Goal: Task Accomplishment & Management: Complete application form

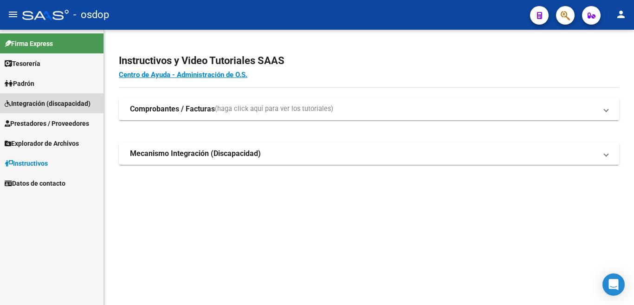
click at [64, 102] on span "Integración (discapacidad)" at bounding box center [48, 103] width 86 height 10
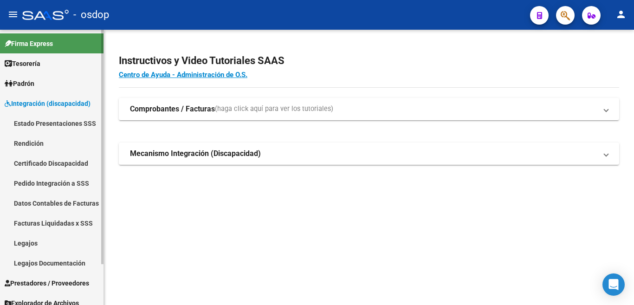
click at [75, 104] on span "Integración (discapacidad)" at bounding box center [48, 103] width 86 height 10
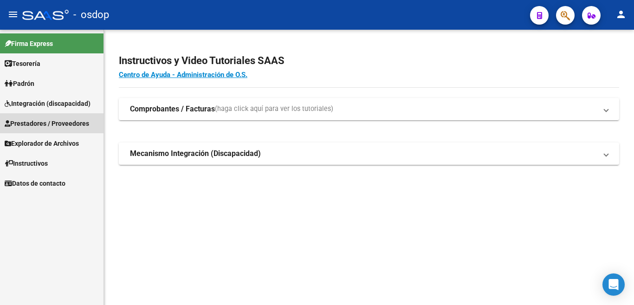
click at [68, 120] on span "Prestadores / Proveedores" at bounding box center [47, 123] width 84 height 10
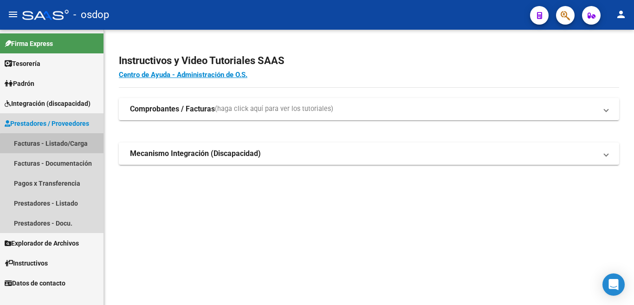
click at [58, 144] on link "Facturas - Listado/Carga" at bounding box center [52, 143] width 104 height 20
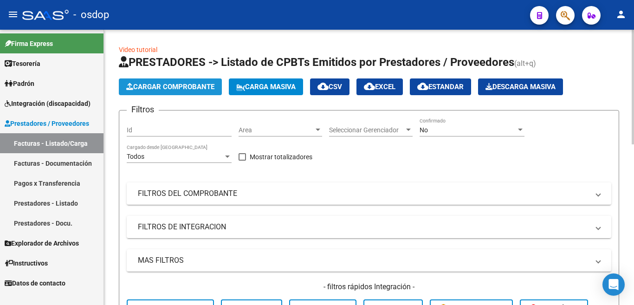
click at [169, 91] on span "Cargar Comprobante" at bounding box center [170, 87] width 88 height 8
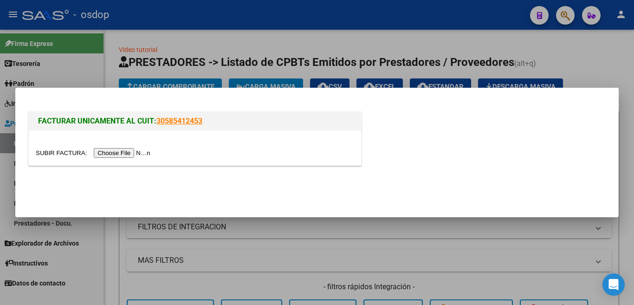
click at [189, 51] on div at bounding box center [317, 152] width 634 height 305
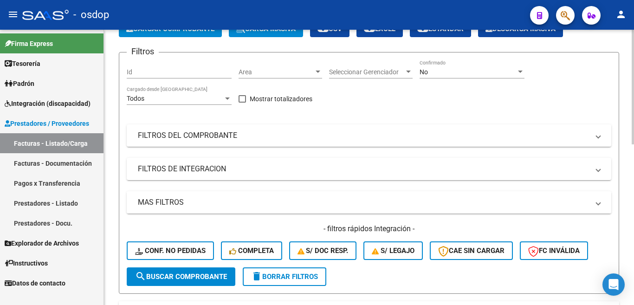
scroll to position [46, 0]
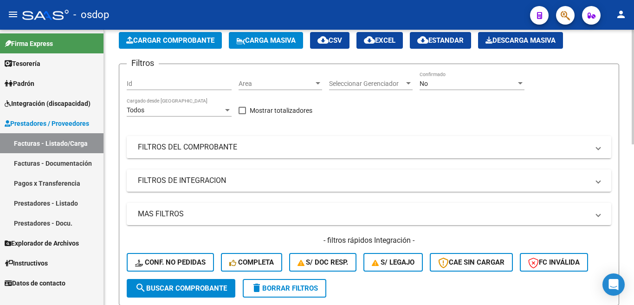
click at [213, 146] on mat-panel-title "FILTROS DEL COMPROBANTE" at bounding box center [363, 147] width 451 height 10
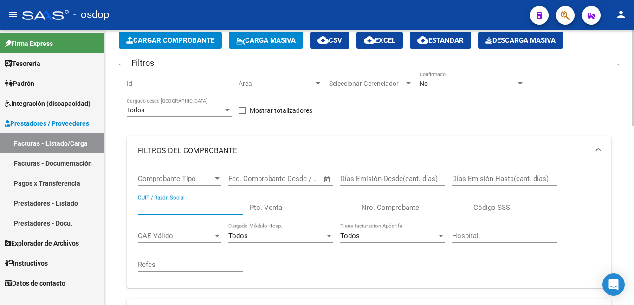
click at [198, 204] on input "CUIT / Razón Social" at bounding box center [190, 207] width 105 height 8
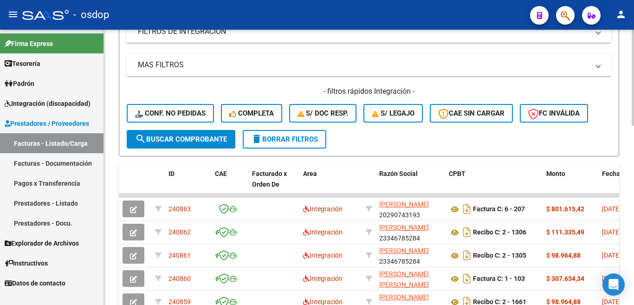
click at [207, 134] on button "search Buscar Comprobante" at bounding box center [181, 139] width 109 height 19
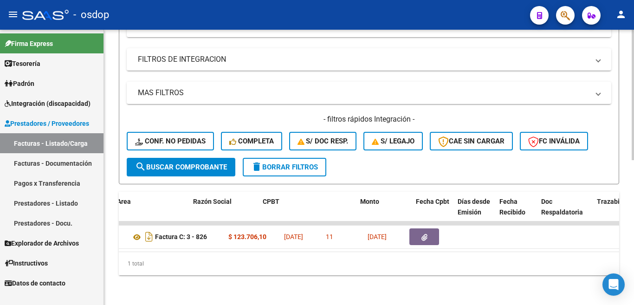
scroll to position [0, 0]
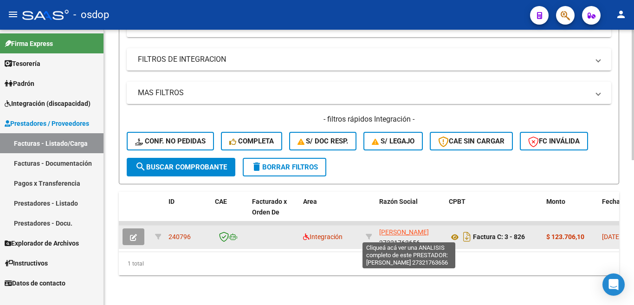
click at [429, 228] on span "[PERSON_NAME]" at bounding box center [404, 231] width 50 height 7
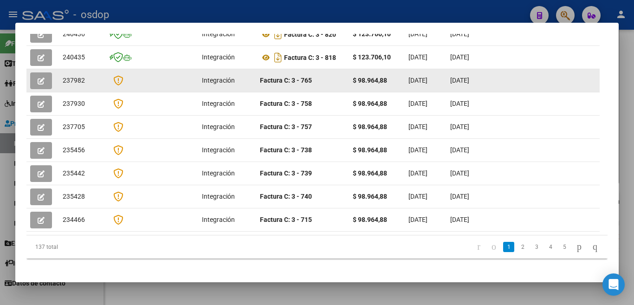
scroll to position [290, 0]
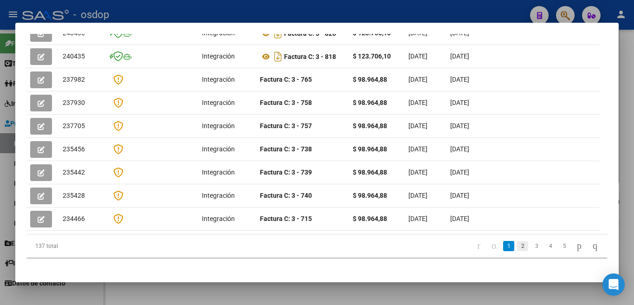
click at [517, 241] on link "2" at bounding box center [522, 246] width 11 height 10
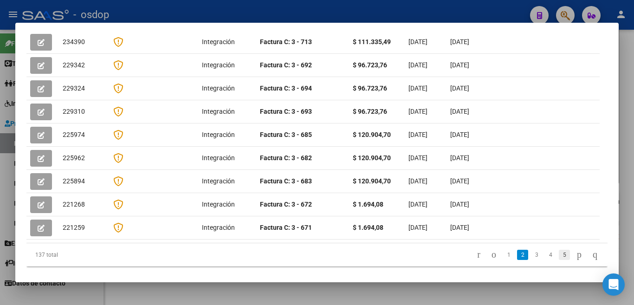
scroll to position [283, 0]
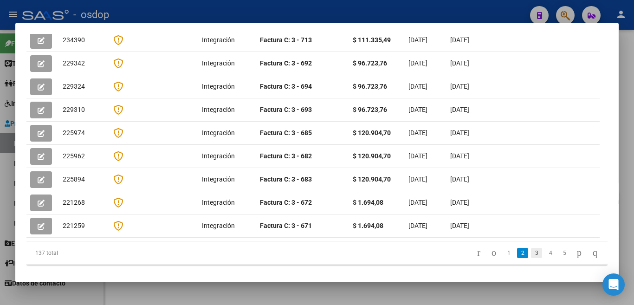
click at [531, 248] on link "3" at bounding box center [536, 253] width 11 height 10
click at [503, 248] on link "1" at bounding box center [508, 253] width 11 height 10
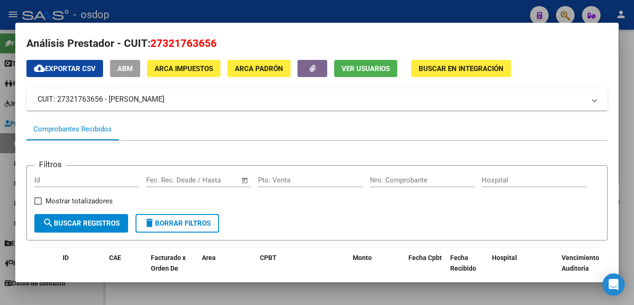
scroll to position [0, 0]
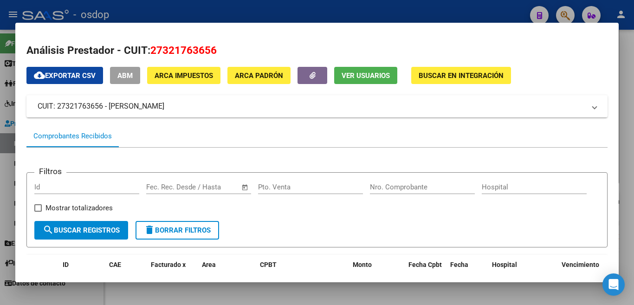
click at [385, 14] on div at bounding box center [317, 152] width 634 height 305
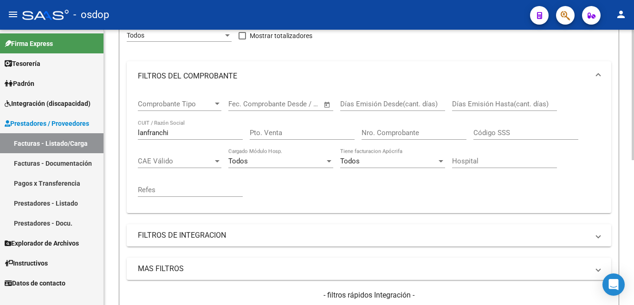
scroll to position [119, 0]
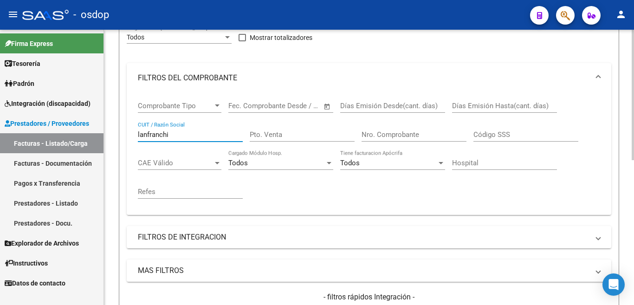
drag, startPoint x: 181, startPoint y: 134, endPoint x: 109, endPoint y: 134, distance: 72.4
click at [109, 134] on div "Video tutorial PRESTADORES -> Listado de CPBTs Emitidos por Prestadores / Prove…" at bounding box center [369, 196] width 530 height 572
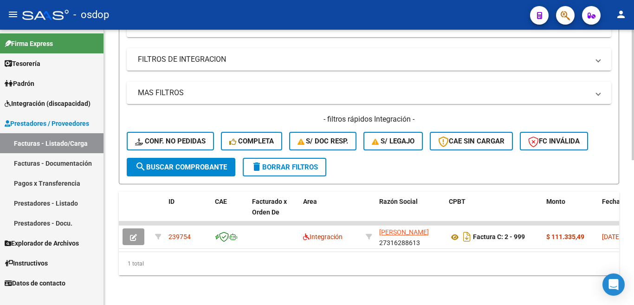
type input "[PERSON_NAME]"
click at [175, 163] on span "search Buscar Comprobante" at bounding box center [181, 167] width 92 height 8
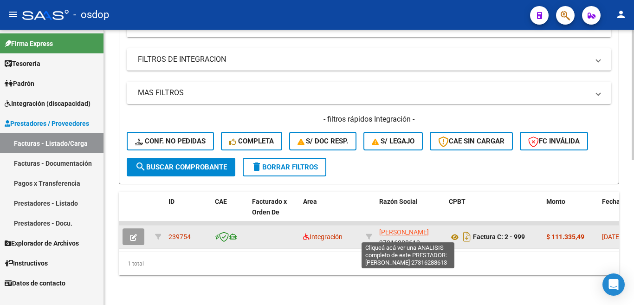
click at [415, 228] on span "[PERSON_NAME]" at bounding box center [404, 231] width 50 height 7
type textarea "27316288613"
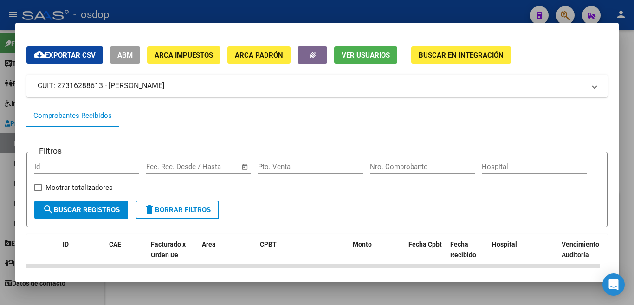
scroll to position [0, 0]
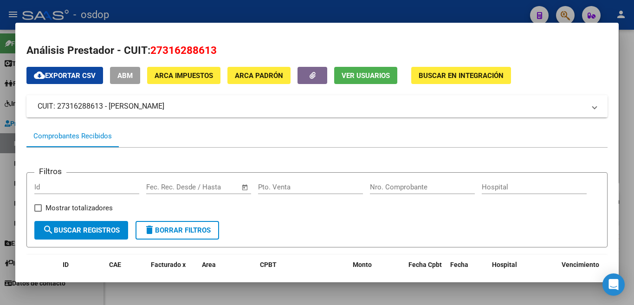
click at [162, 109] on mat-panel-title "CUIT: 27316288613 - [PERSON_NAME]" at bounding box center [312, 106] width 548 height 11
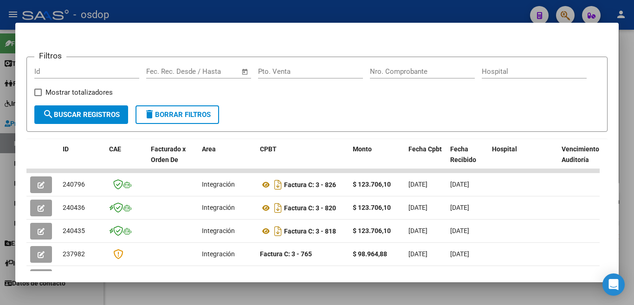
scroll to position [139, 0]
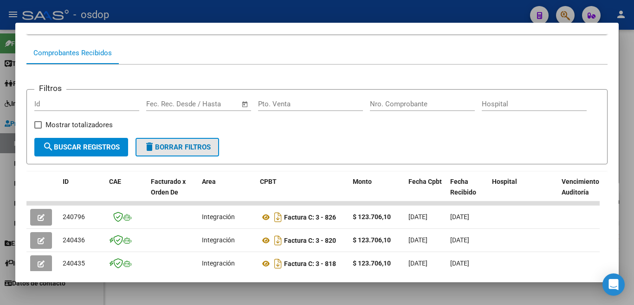
click at [174, 151] on span "delete Borrar Filtros" at bounding box center [177, 147] width 67 height 8
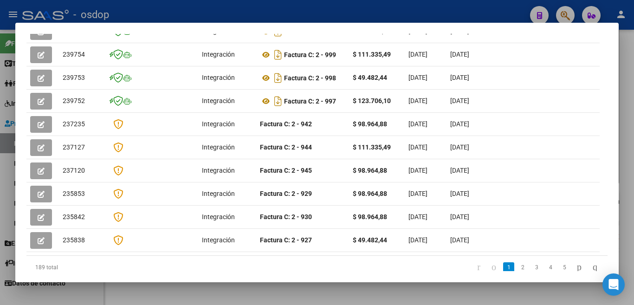
scroll to position [279, 0]
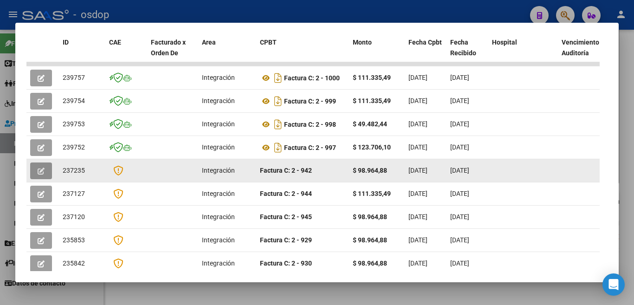
click at [39, 173] on icon "button" at bounding box center [41, 171] width 7 height 7
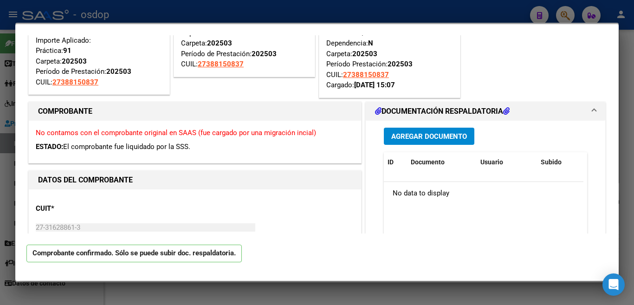
scroll to position [0, 0]
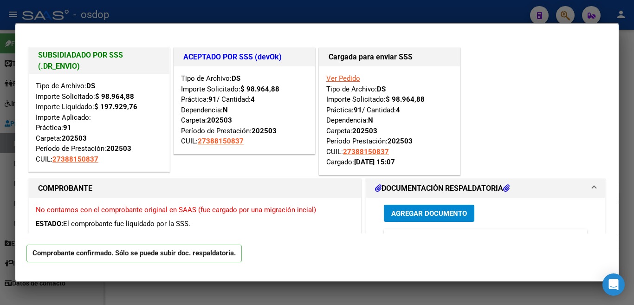
click at [264, 12] on div at bounding box center [317, 152] width 634 height 305
type input "$ 0,00"
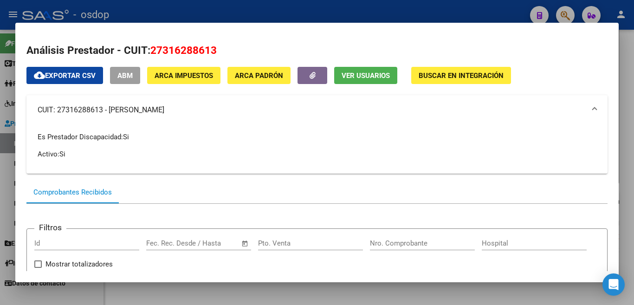
click at [390, 7] on div at bounding box center [317, 152] width 634 height 305
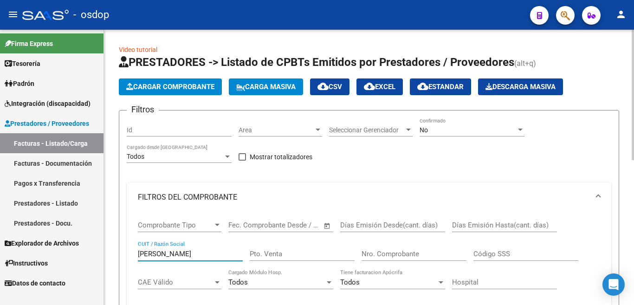
drag, startPoint x: 190, startPoint y: 256, endPoint x: 135, endPoint y: 249, distance: 55.6
click at [135, 249] on div "Comprobante Tipo Comprobante Tipo Start date – End date Fec. Comprobante Desde …" at bounding box center [369, 273] width 485 height 122
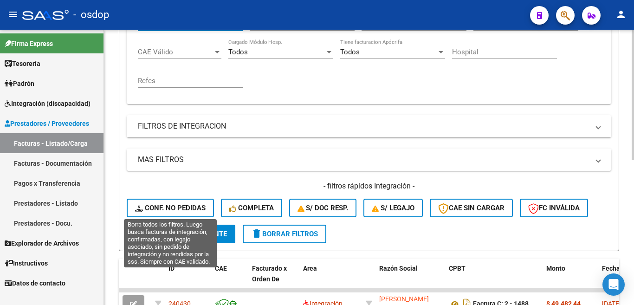
scroll to position [232, 0]
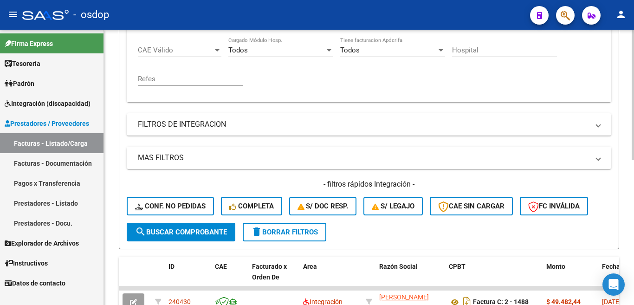
type input "[PERSON_NAME]"
click at [190, 228] on span "search Buscar Comprobante" at bounding box center [181, 232] width 92 height 8
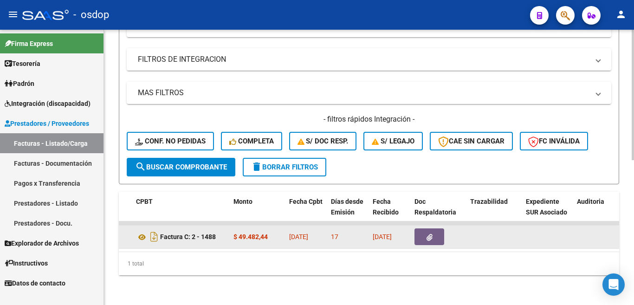
scroll to position [0, 318]
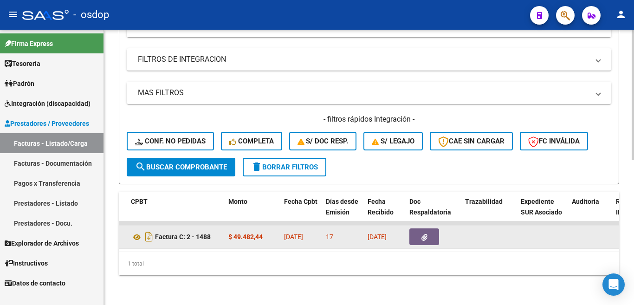
click at [426, 234] on icon "button" at bounding box center [425, 237] width 6 height 7
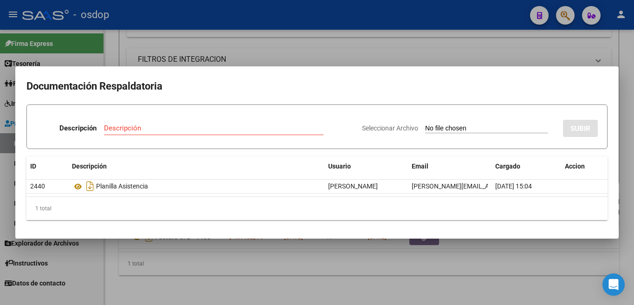
click at [470, 49] on div at bounding box center [317, 152] width 634 height 305
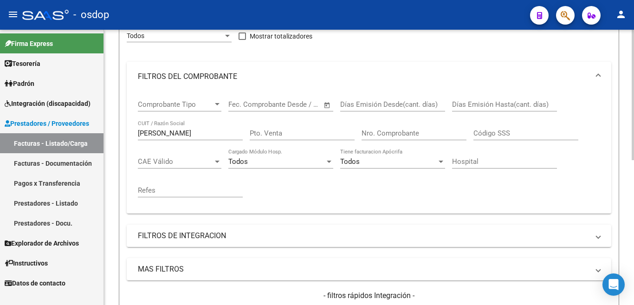
scroll to position [119, 0]
drag, startPoint x: 174, startPoint y: 139, endPoint x: 155, endPoint y: 136, distance: 19.3
click at [155, 136] on div "[PERSON_NAME] CUIT / Razón Social" at bounding box center [190, 132] width 105 height 20
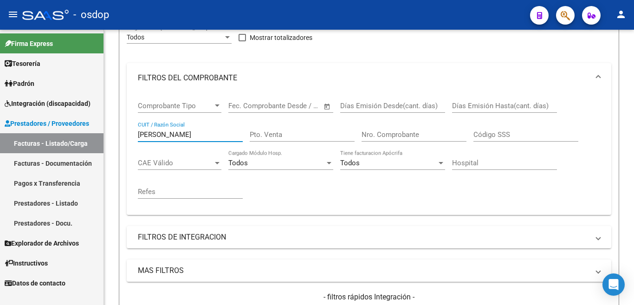
drag, startPoint x: 117, startPoint y: 126, endPoint x: 94, endPoint y: 125, distance: 23.3
click at [94, 125] on mat-sidenav-container "Firma Express Tesorería Extractos Procesados (csv) Extractos Originales (pdf) P…" at bounding box center [317, 167] width 634 height 275
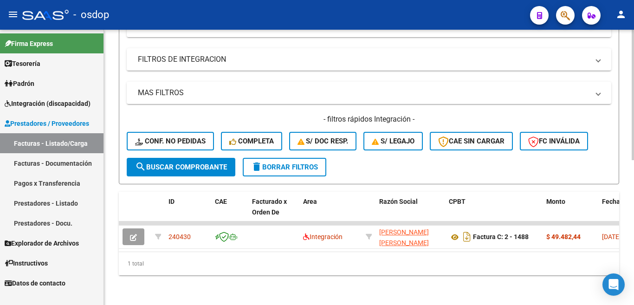
scroll to position [305, 0]
click at [194, 163] on span "search Buscar Comprobante" at bounding box center [181, 167] width 92 height 8
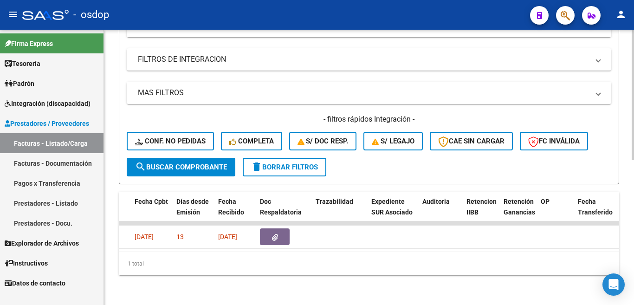
scroll to position [0, 472]
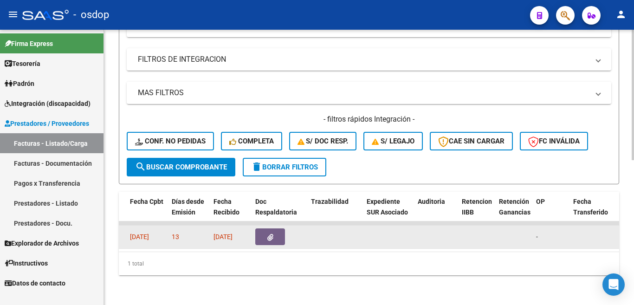
click at [263, 229] on button "button" at bounding box center [270, 236] width 30 height 17
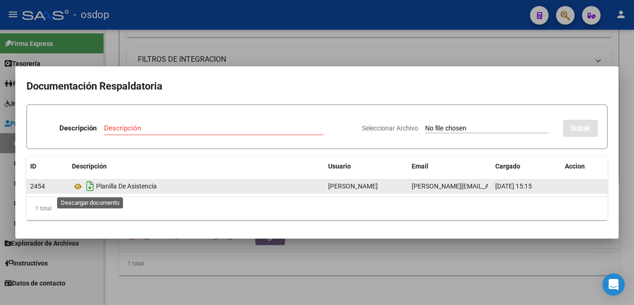
click at [87, 186] on icon "Descargar documento" at bounding box center [90, 186] width 12 height 15
click at [280, 50] on div at bounding box center [317, 152] width 634 height 305
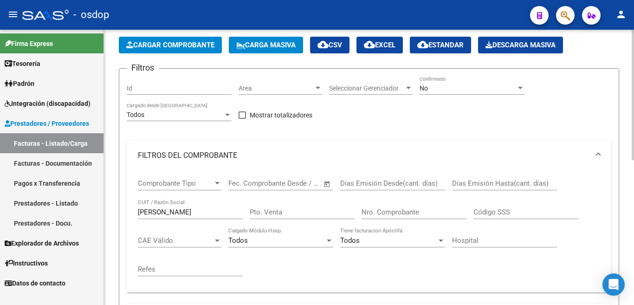
scroll to position [26, 0]
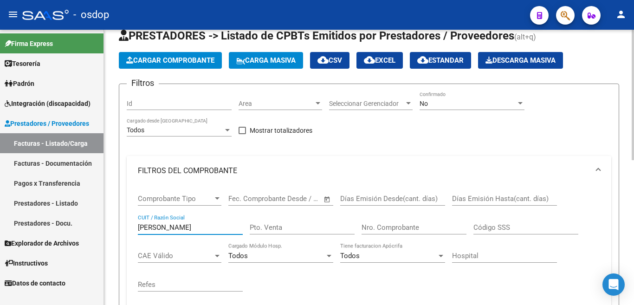
drag, startPoint x: 173, startPoint y: 226, endPoint x: 114, endPoint y: 225, distance: 58.5
click at [115, 226] on div "Video tutorial PRESTADORES -> Listado de CPBTs Emitidos por Prestadores / Prove…" at bounding box center [369, 289] width 530 height 572
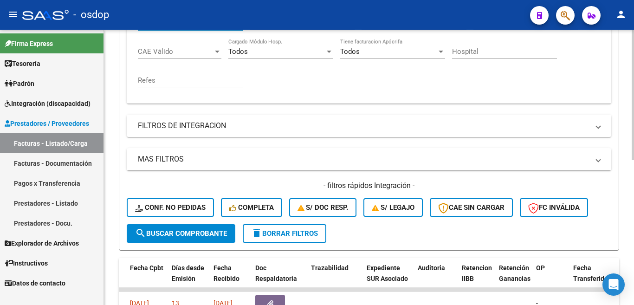
scroll to position [305, 0]
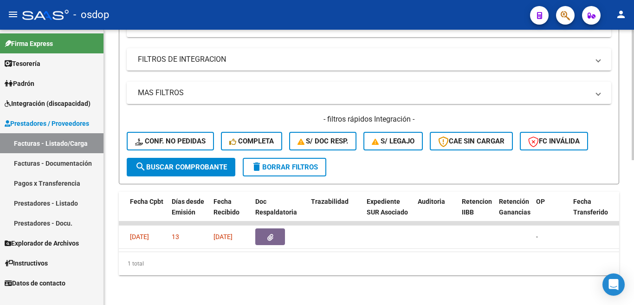
type input "[PERSON_NAME]"
click at [195, 164] on button "search Buscar Comprobante" at bounding box center [181, 167] width 109 height 19
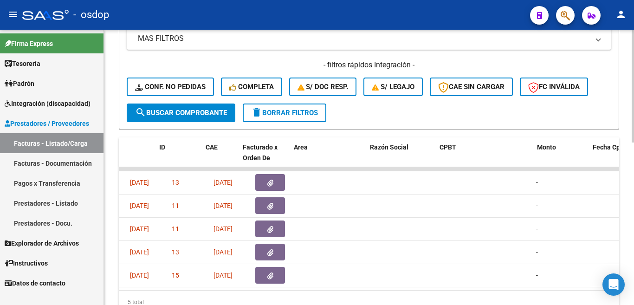
scroll to position [0, 0]
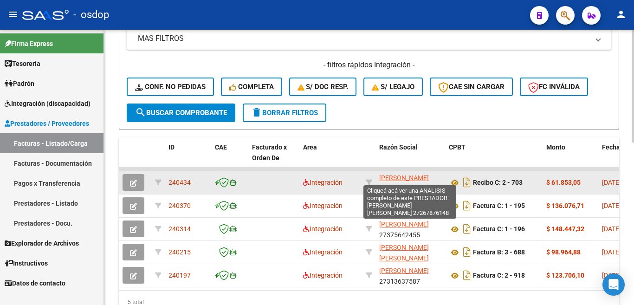
click at [429, 178] on span "[PERSON_NAME] [PERSON_NAME]" at bounding box center [404, 183] width 50 height 18
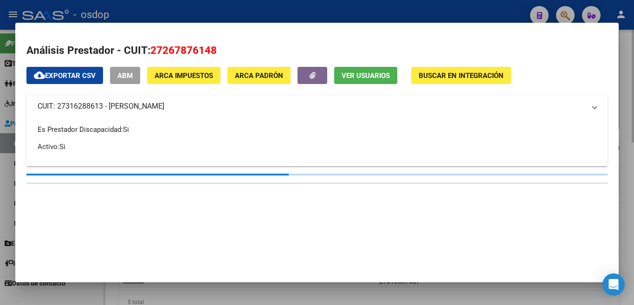
type textarea "27267876148"
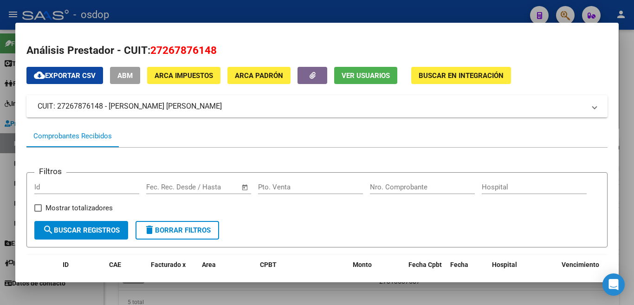
click at [193, 234] on span "delete Borrar Filtros" at bounding box center [177, 230] width 67 height 8
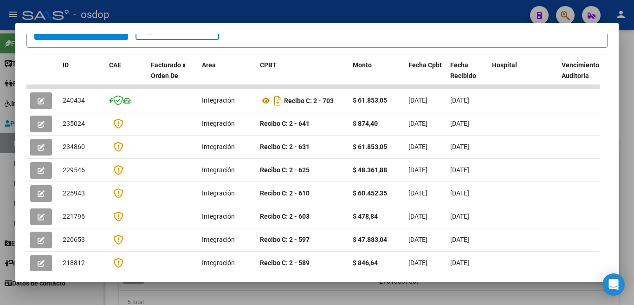
scroll to position [186, 0]
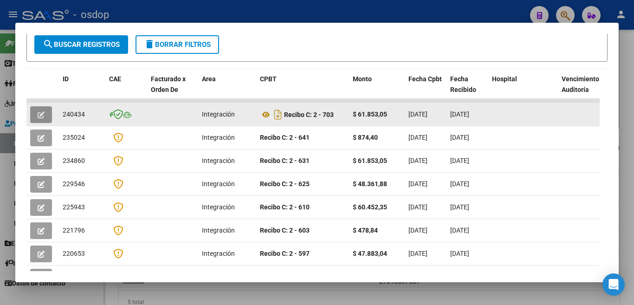
click at [38, 118] on icon "button" at bounding box center [41, 114] width 7 height 7
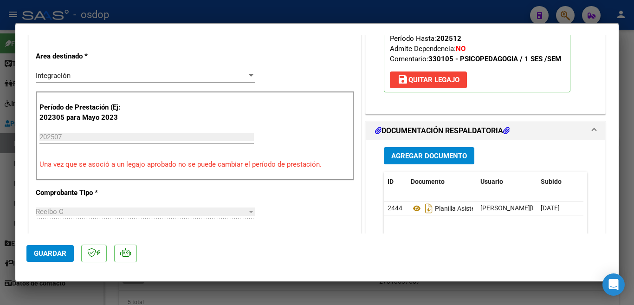
scroll to position [232, 0]
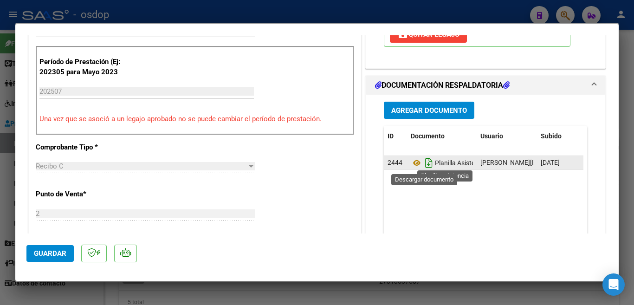
click at [423, 164] on icon "Descargar documento" at bounding box center [429, 163] width 12 height 15
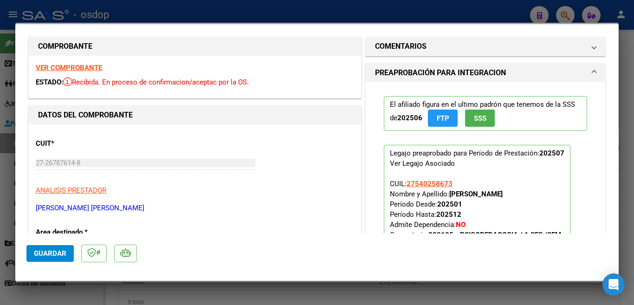
scroll to position [0, 0]
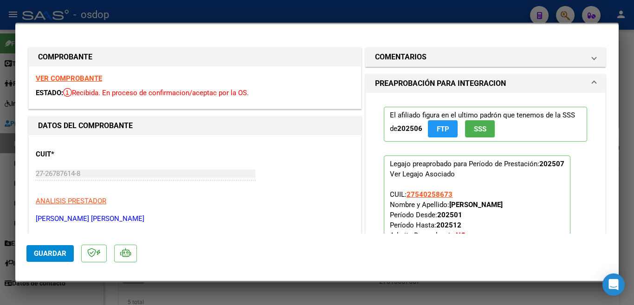
click at [162, 14] on div at bounding box center [317, 152] width 634 height 305
type input "$ 0,00"
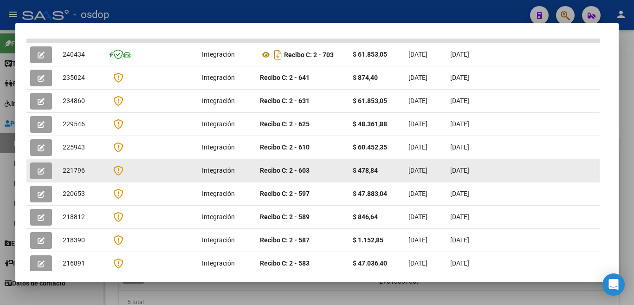
scroll to position [286, 0]
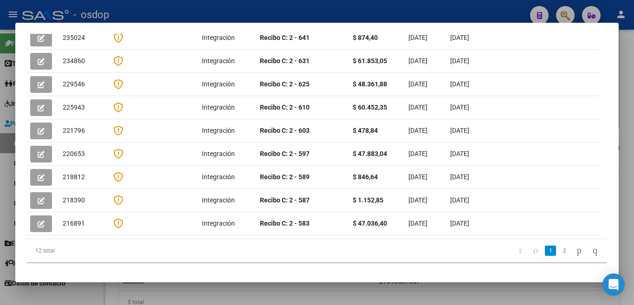
click at [276, 12] on div at bounding box center [317, 152] width 634 height 305
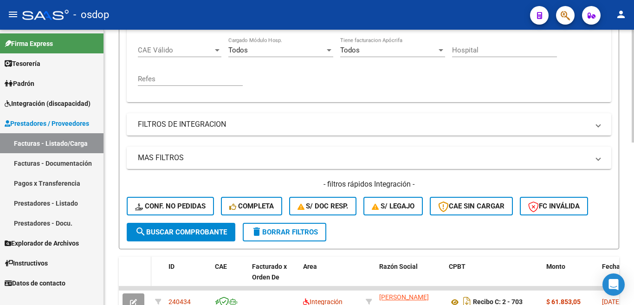
scroll to position [279, 0]
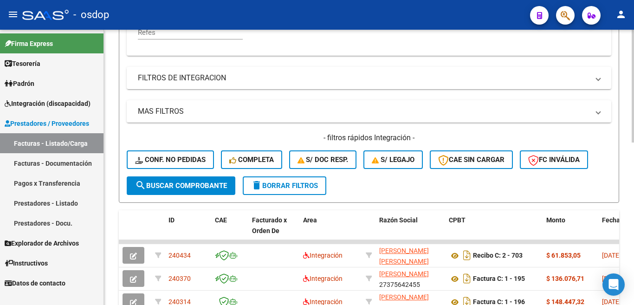
click at [284, 179] on button "delete Borrar Filtros" at bounding box center [285, 185] width 84 height 19
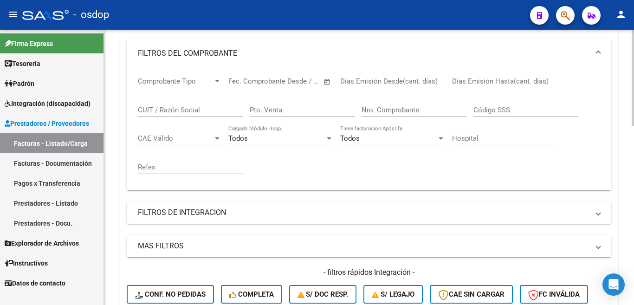
scroll to position [139, 0]
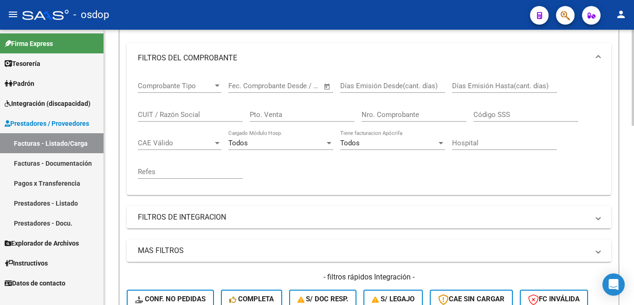
click at [198, 116] on input "CUIT / Razón Social" at bounding box center [190, 114] width 105 height 8
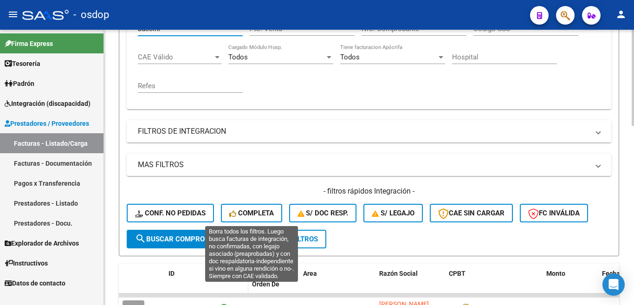
scroll to position [279, 0]
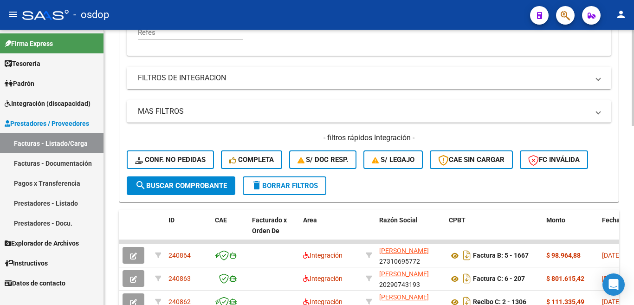
type input "buccini"
click at [173, 187] on span "search Buscar Comprobante" at bounding box center [181, 186] width 92 height 8
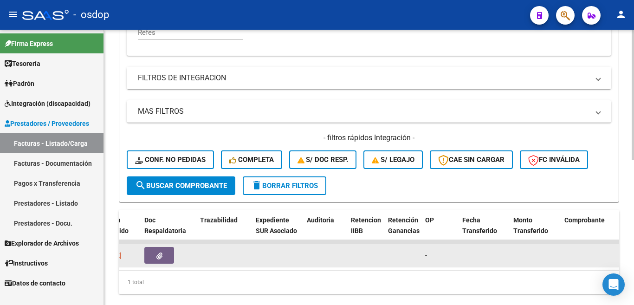
scroll to position [0, 570]
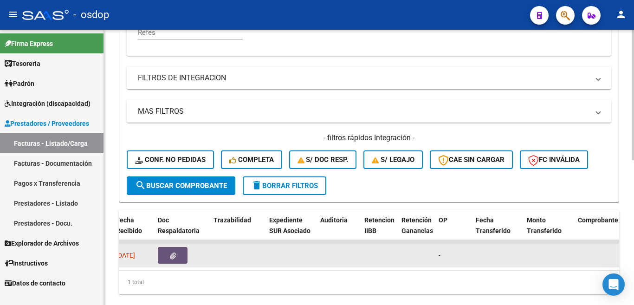
click at [178, 256] on button "button" at bounding box center [173, 255] width 30 height 17
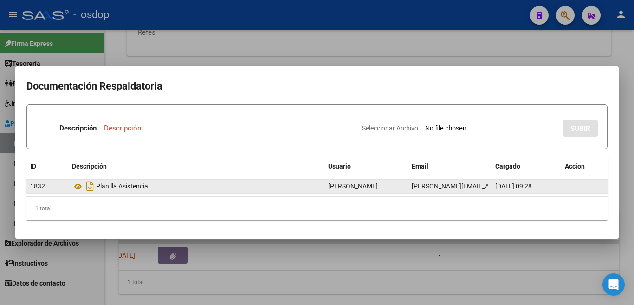
click at [123, 188] on div "Planilla Asistencia" at bounding box center [196, 186] width 249 height 15
click at [77, 184] on icon at bounding box center [78, 186] width 12 height 11
click at [115, 187] on div "Planilla Asistencia" at bounding box center [196, 186] width 249 height 15
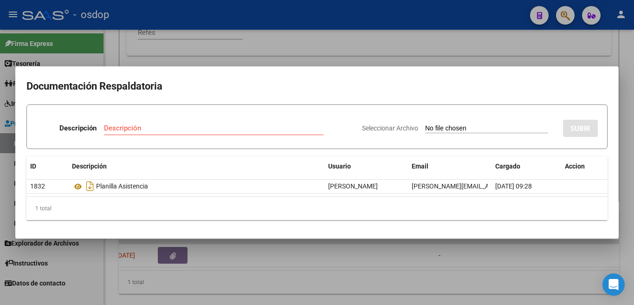
click at [480, 49] on div at bounding box center [317, 152] width 634 height 305
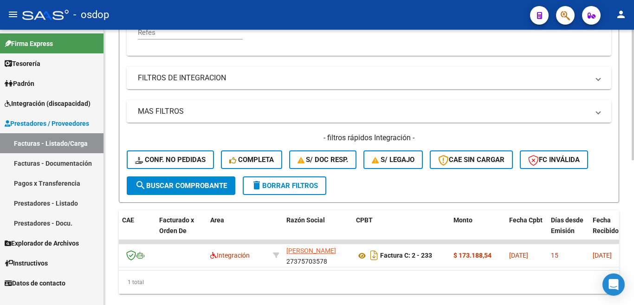
scroll to position [0, 0]
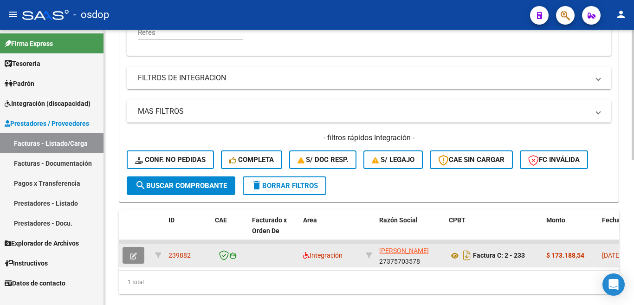
click at [137, 256] on button "button" at bounding box center [134, 255] width 22 height 17
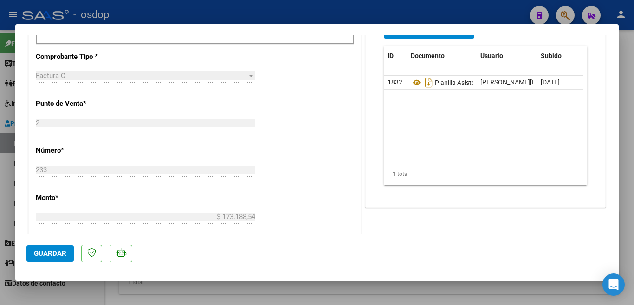
scroll to position [325, 0]
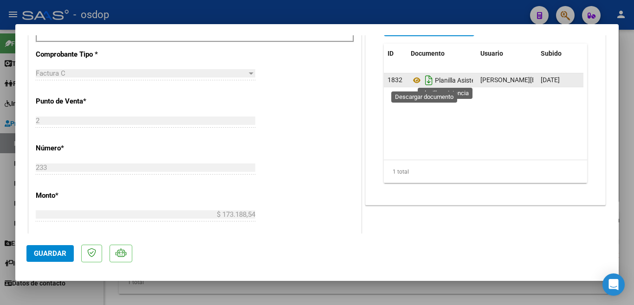
click at [424, 78] on icon "Descargar documento" at bounding box center [429, 80] width 12 height 15
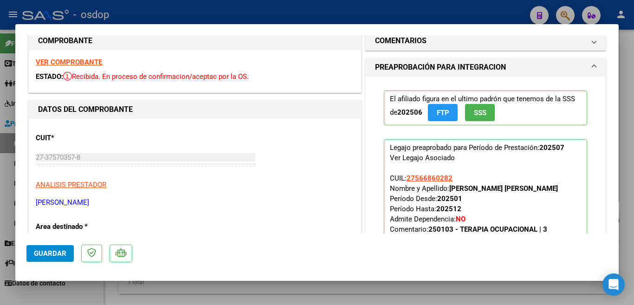
scroll to position [0, 0]
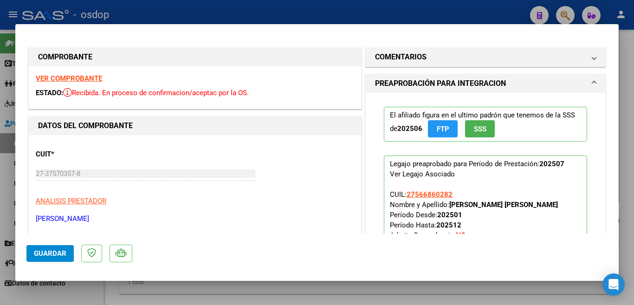
click at [288, 19] on div at bounding box center [317, 152] width 634 height 305
type input "$ 0,00"
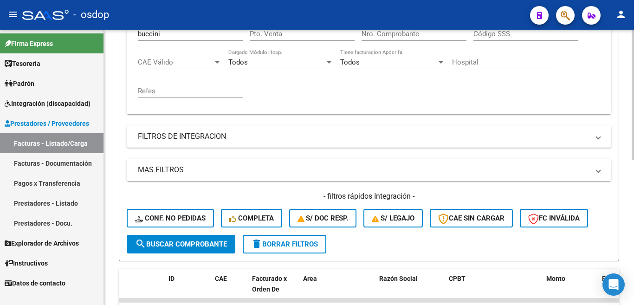
scroll to position [232, 0]
